Goal: Task Accomplishment & Management: Manage account settings

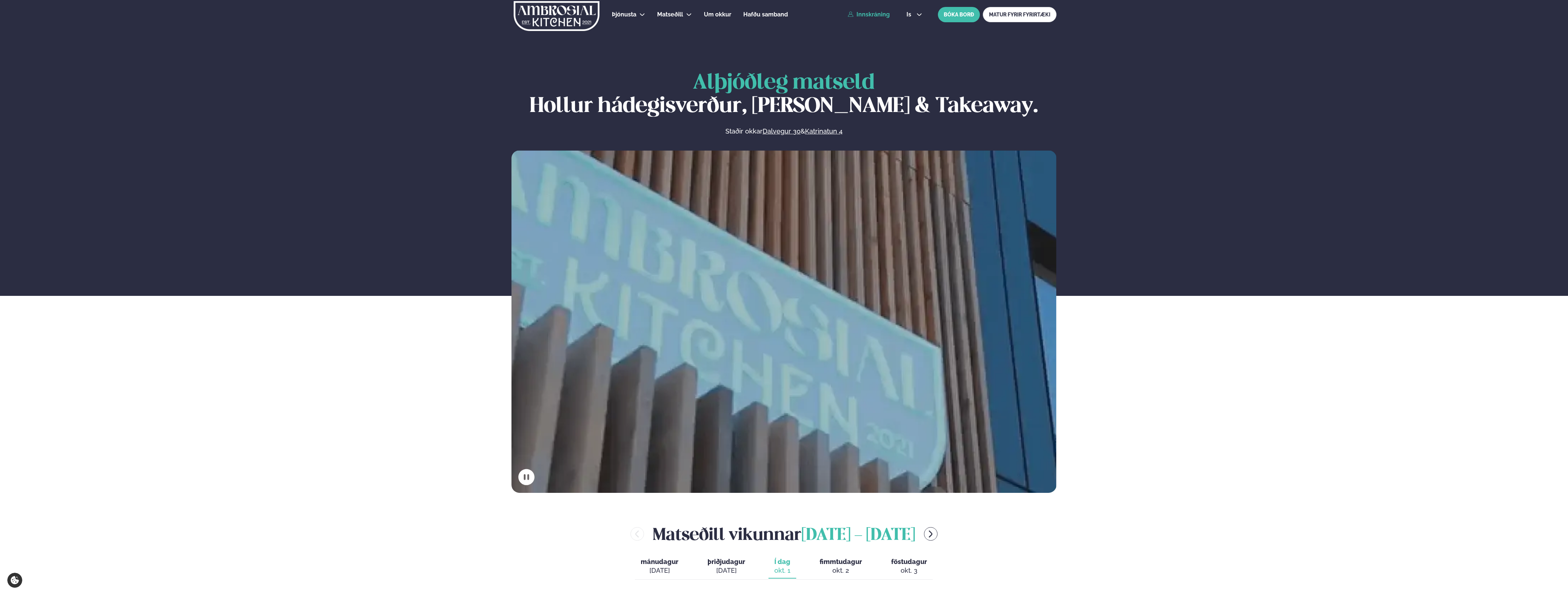
click at [858, 13] on link "Innskráning" at bounding box center [869, 15] width 42 height 7
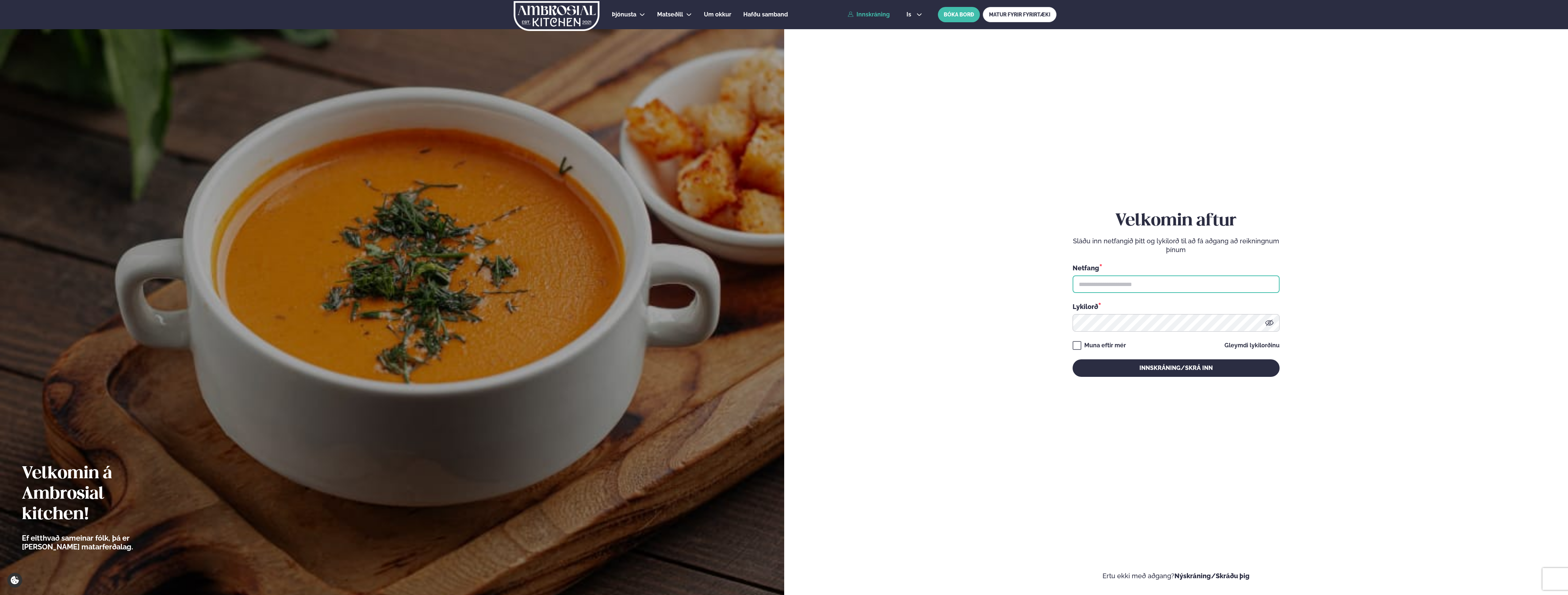
click at [1091, 280] on input "text" at bounding box center [1176, 284] width 207 height 18
type input "**********"
click at [1073, 360] on button "Innskráning/Skrá inn" at bounding box center [1176, 368] width 207 height 18
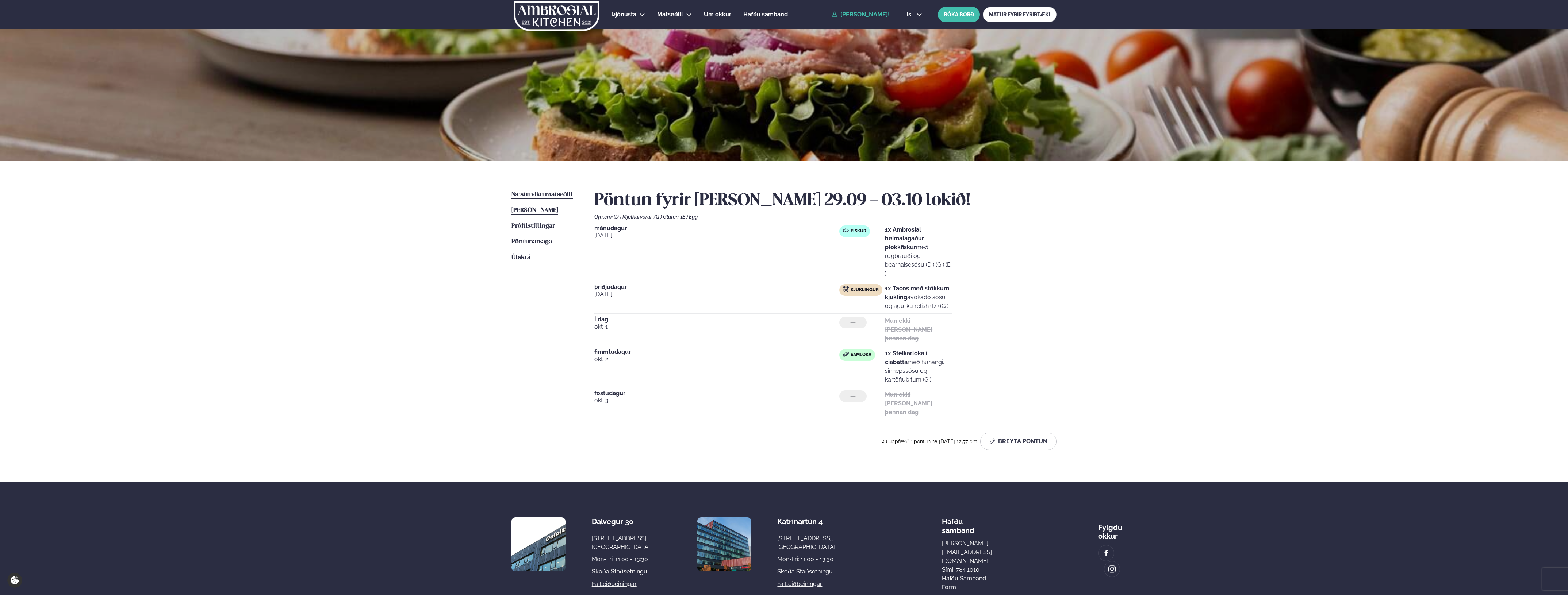
click at [561, 195] on span "Næstu viku matseðill" at bounding box center [542, 195] width 61 height 6
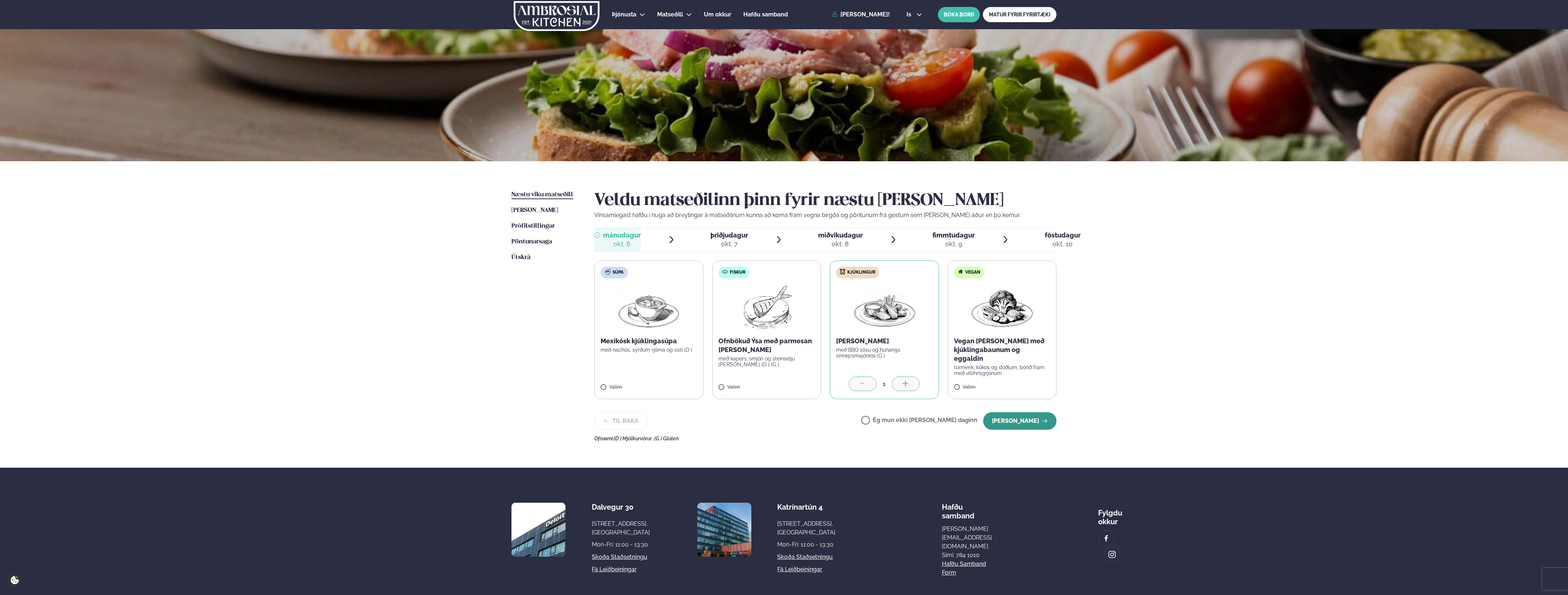
click at [1007, 421] on button "[PERSON_NAME]" at bounding box center [1020, 421] width 74 height 18
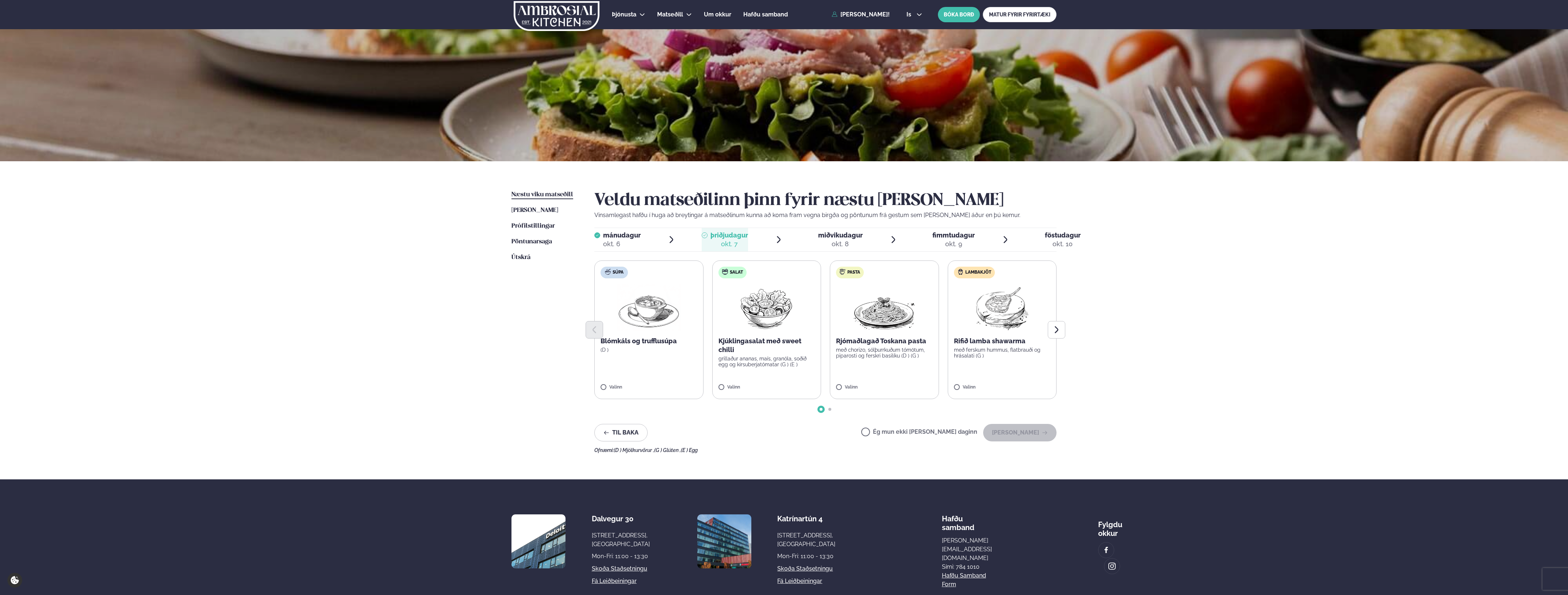
click at [891, 430] on label "Ég mun ekki [PERSON_NAME] daginn" at bounding box center [919, 433] width 116 height 8
click at [1029, 440] on button "[PERSON_NAME]" at bounding box center [1020, 433] width 74 height 18
click at [900, 430] on label "Ég mun ekki [PERSON_NAME] daginn" at bounding box center [919, 433] width 116 height 8
click at [1027, 430] on button "[PERSON_NAME]" at bounding box center [1020, 433] width 74 height 18
click at [1009, 431] on button "[PERSON_NAME]" at bounding box center [1020, 433] width 74 height 18
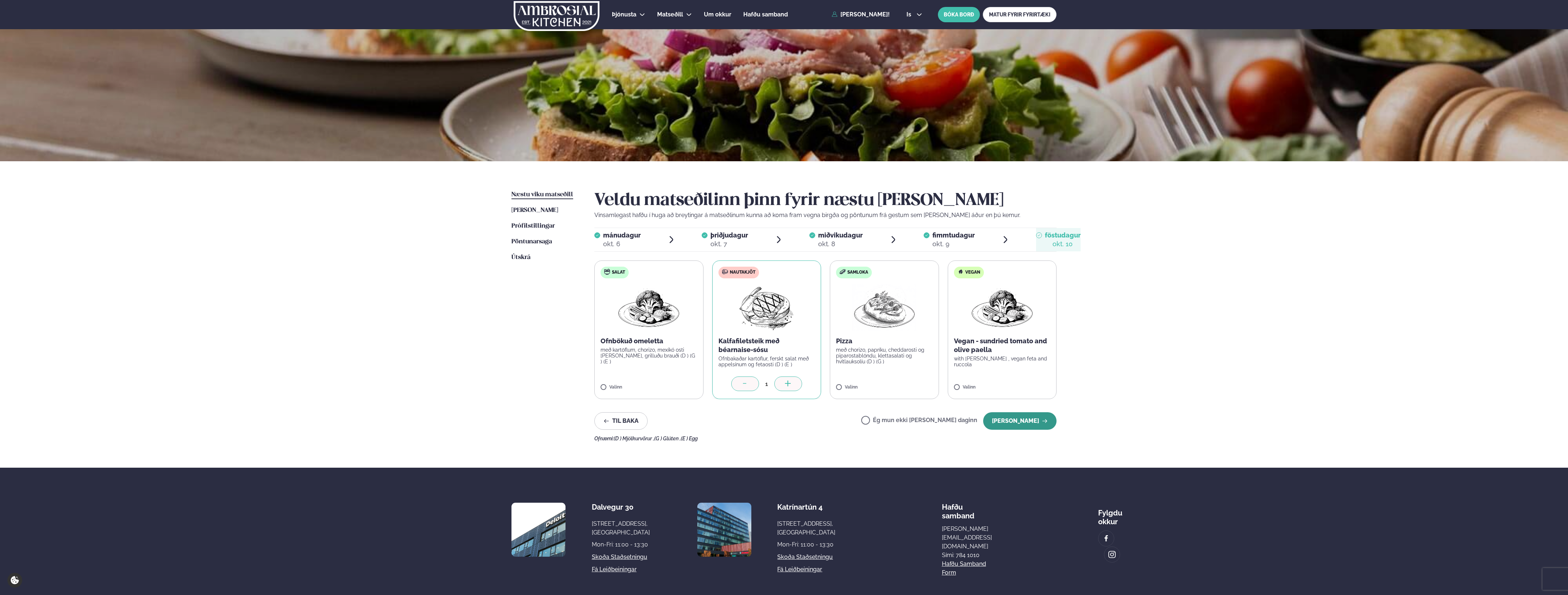
click at [1005, 415] on button "[PERSON_NAME]" at bounding box center [1020, 421] width 74 height 18
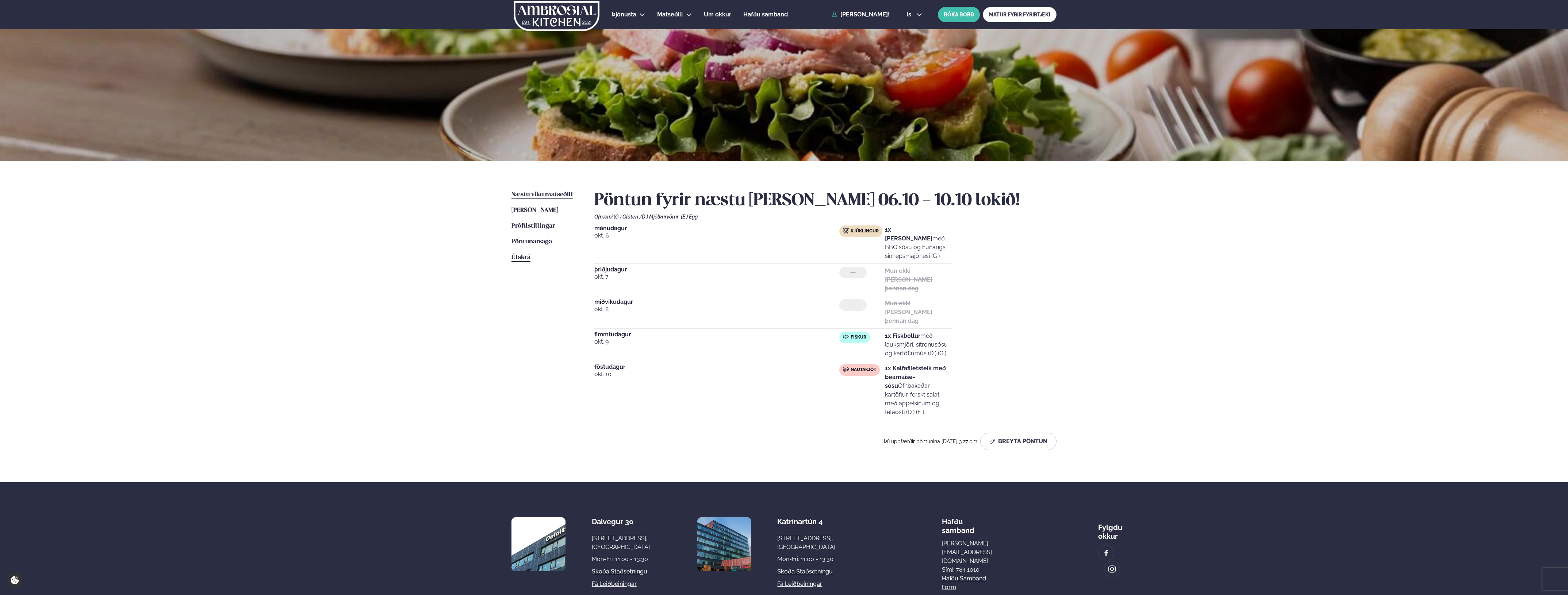
click at [519, 253] on link "Útskrá" at bounding box center [520, 257] width 19 height 9
